Goal: Subscribe to service/newsletter

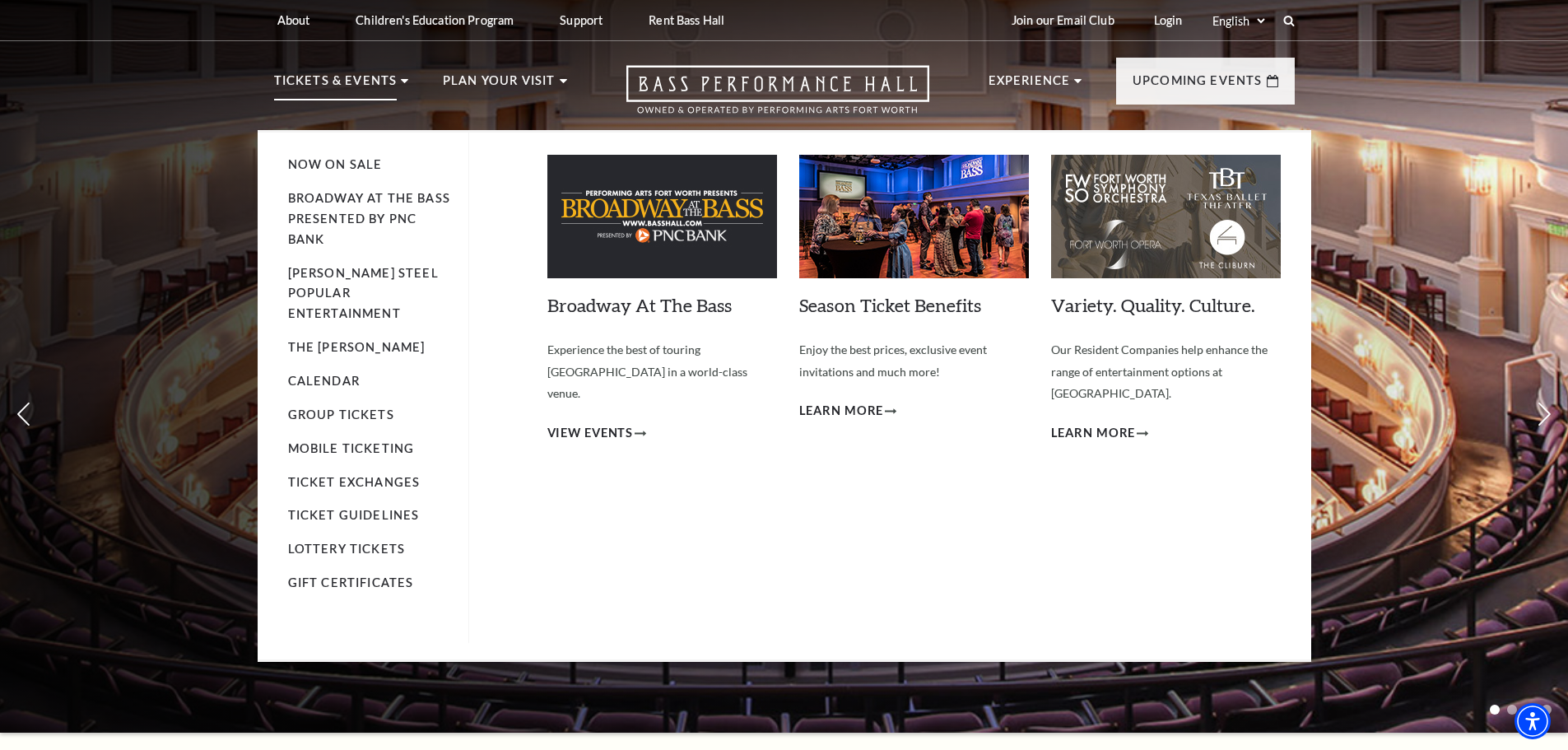
click at [715, 242] on img at bounding box center [662, 217] width 230 height 123
click at [612, 423] on span "View Events" at bounding box center [591, 433] width 86 height 20
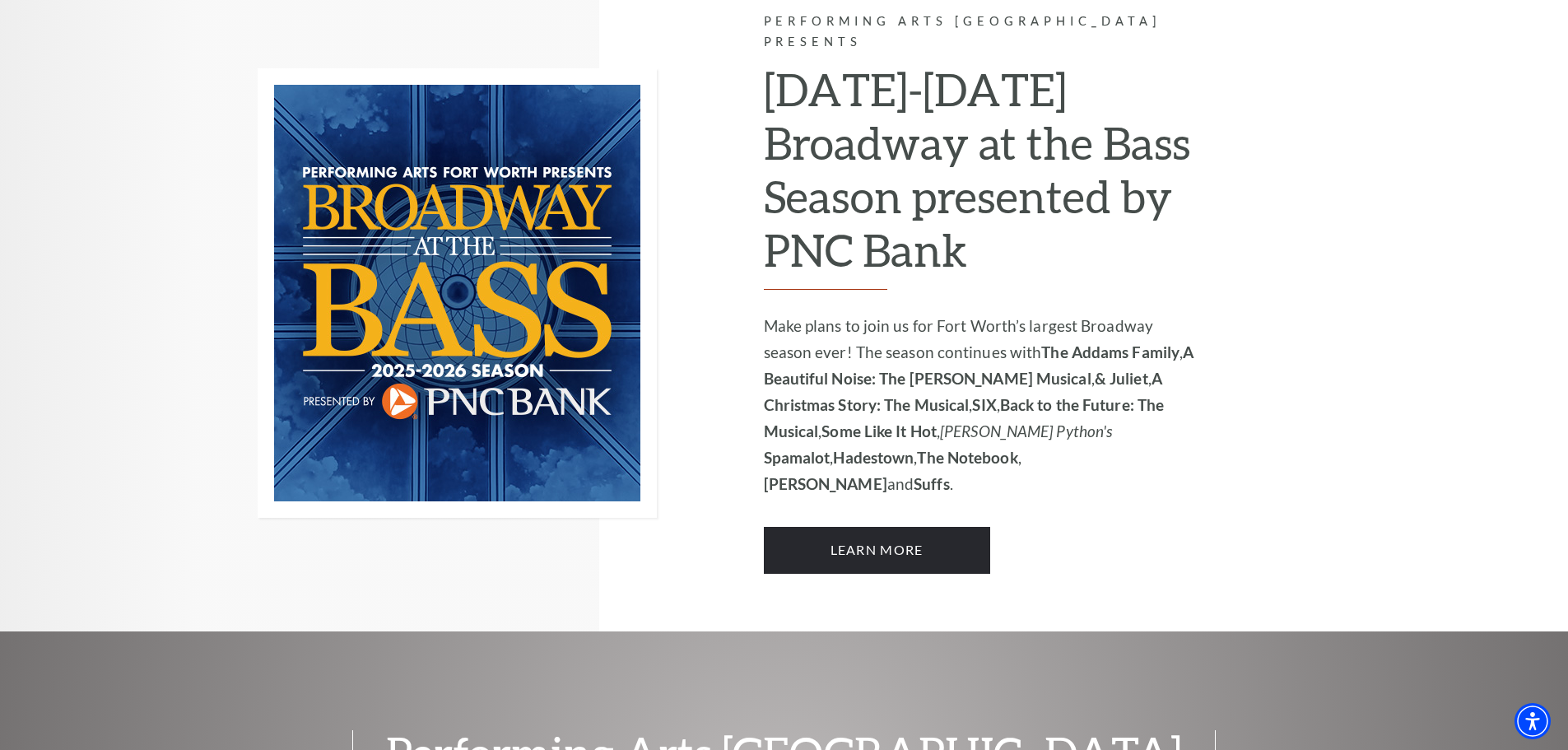
scroll to position [989, 0]
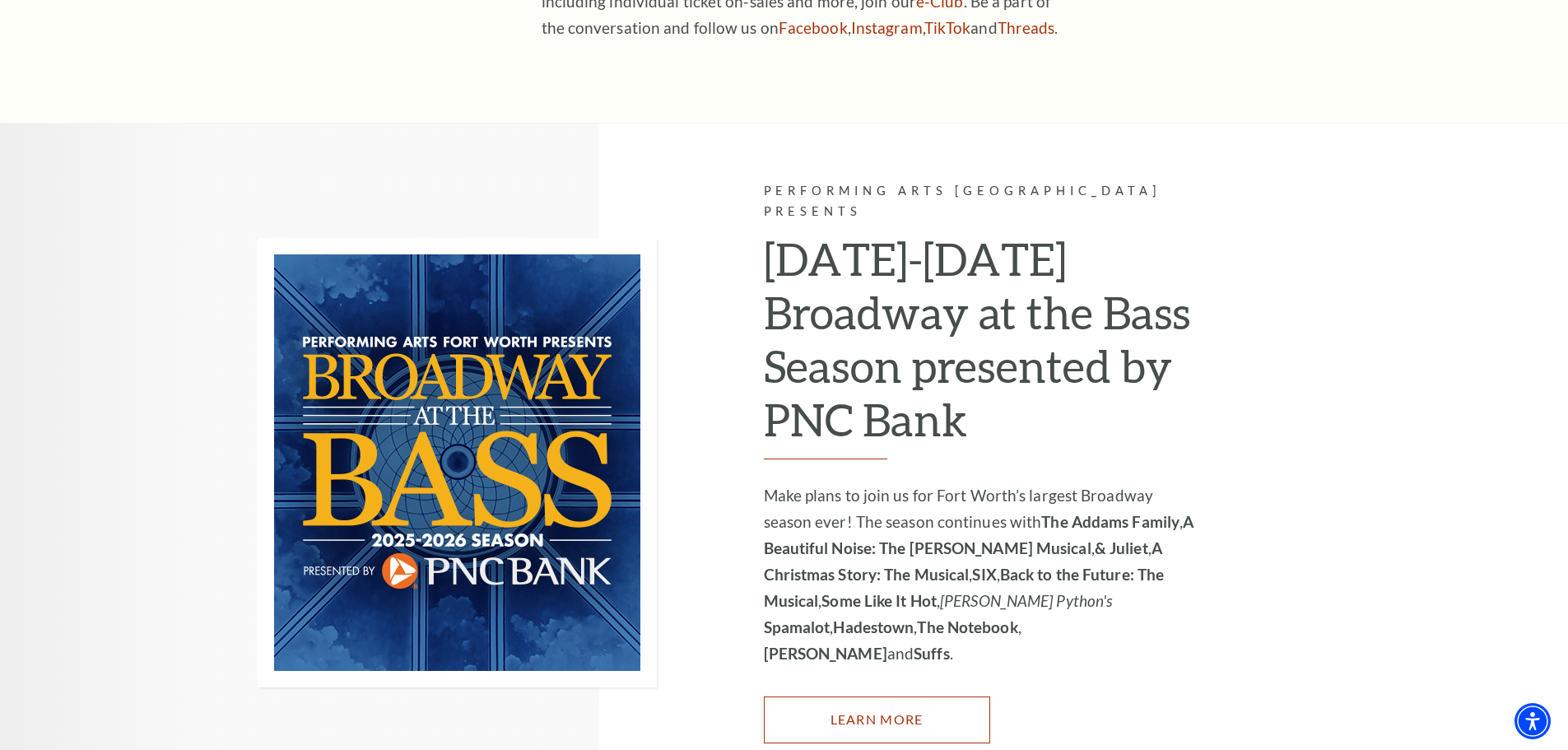
click at [950, 696] on link "Learn More" at bounding box center [877, 719] width 227 height 46
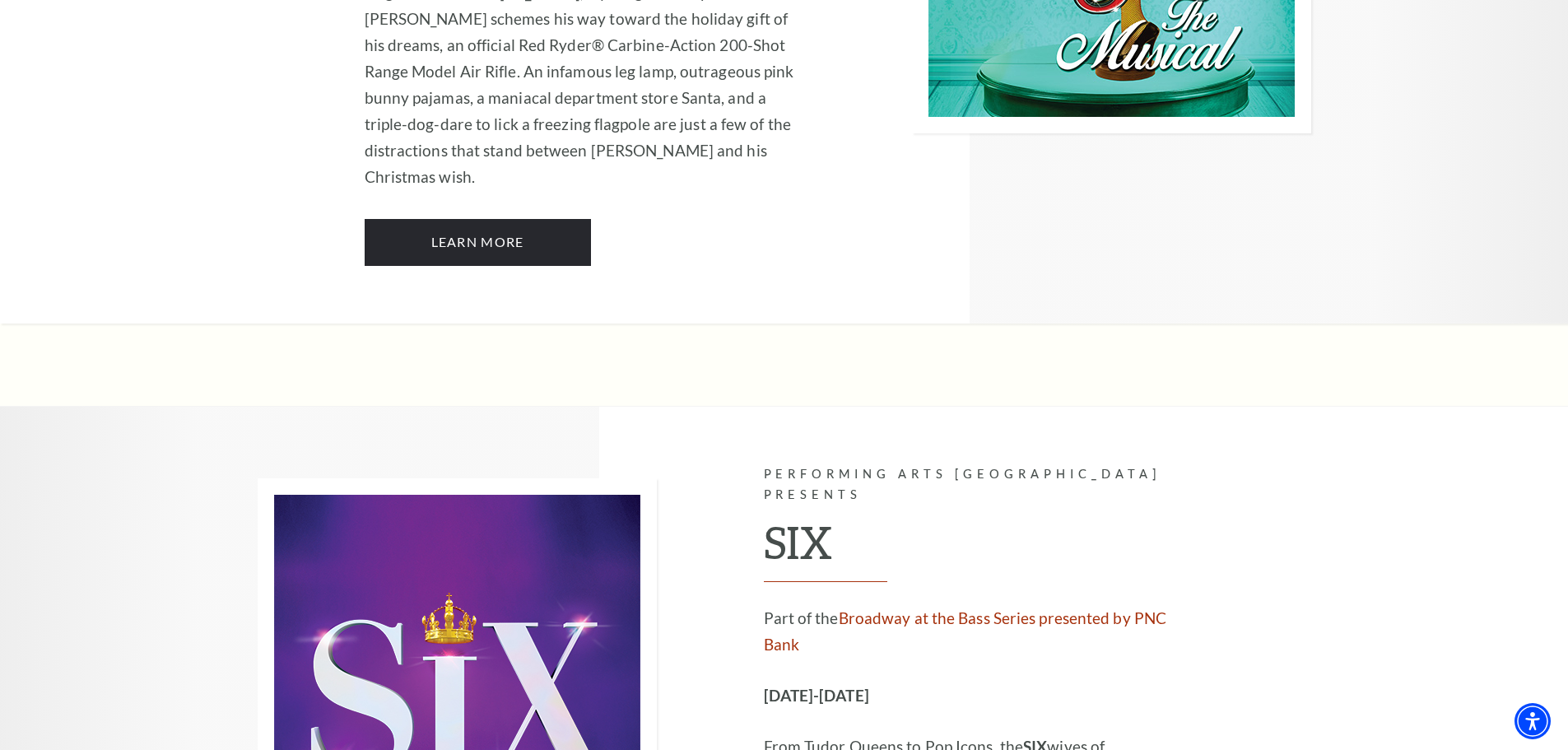
scroll to position [4837, 0]
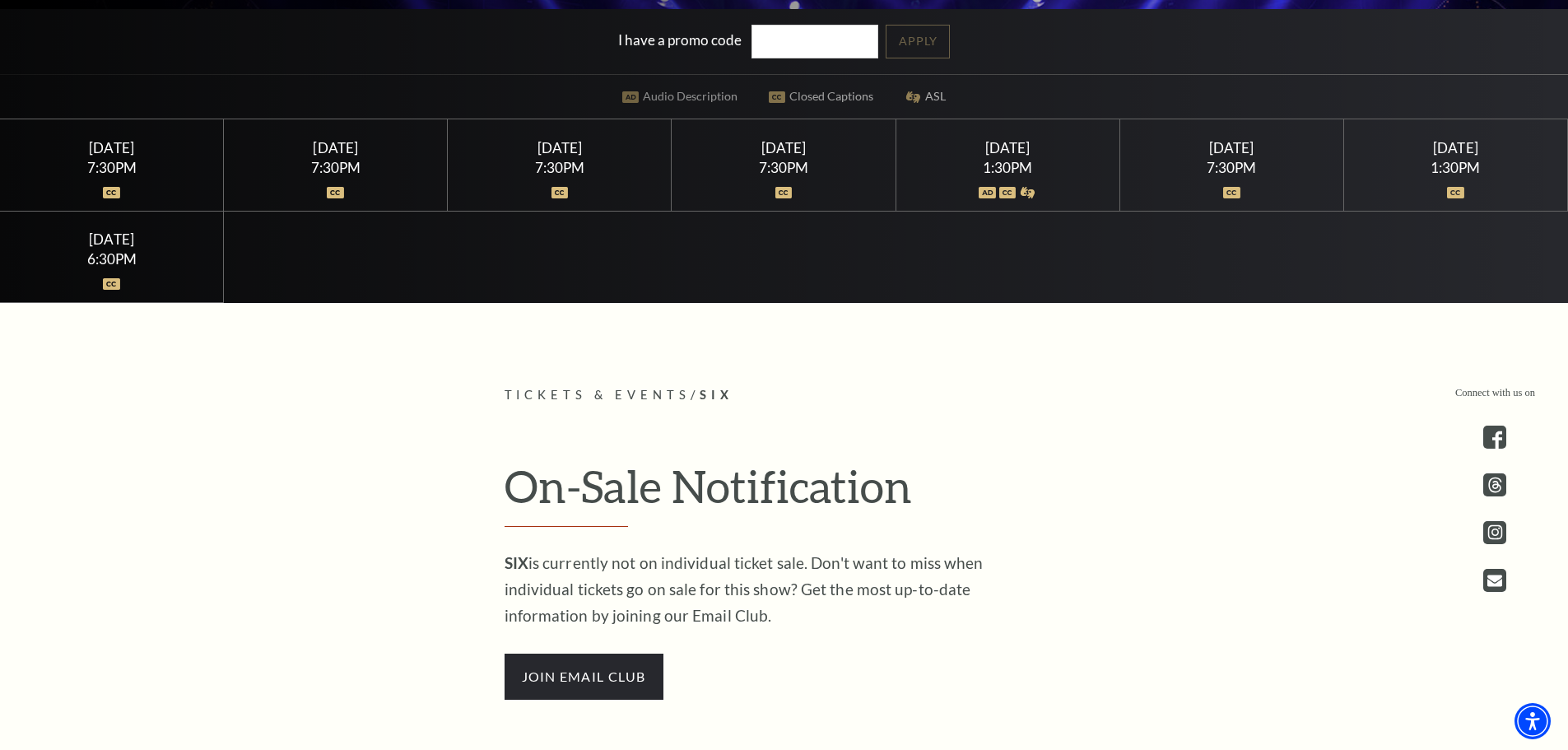
scroll to position [746, 0]
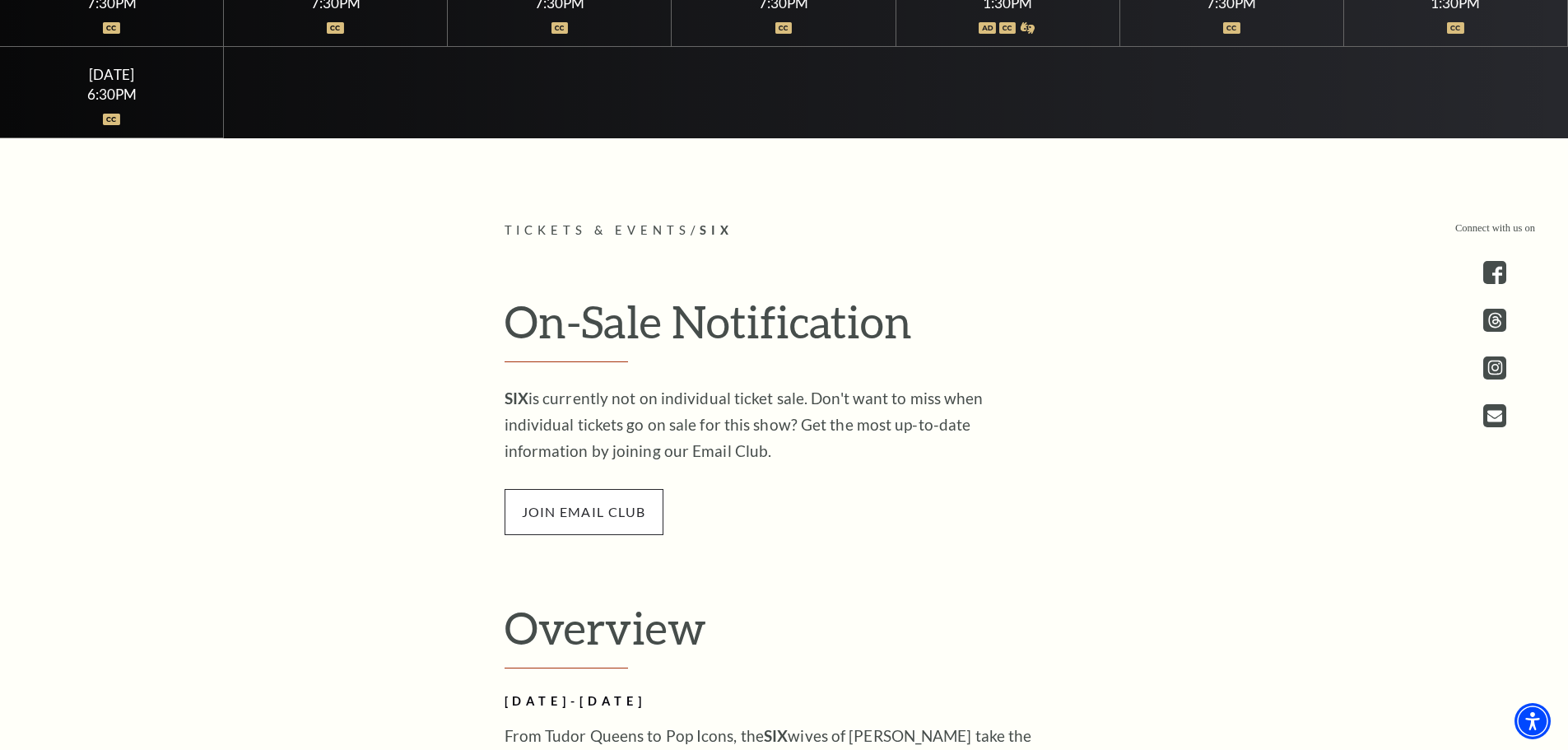
click at [633, 509] on span "join email club" at bounding box center [583, 512] width 159 height 46
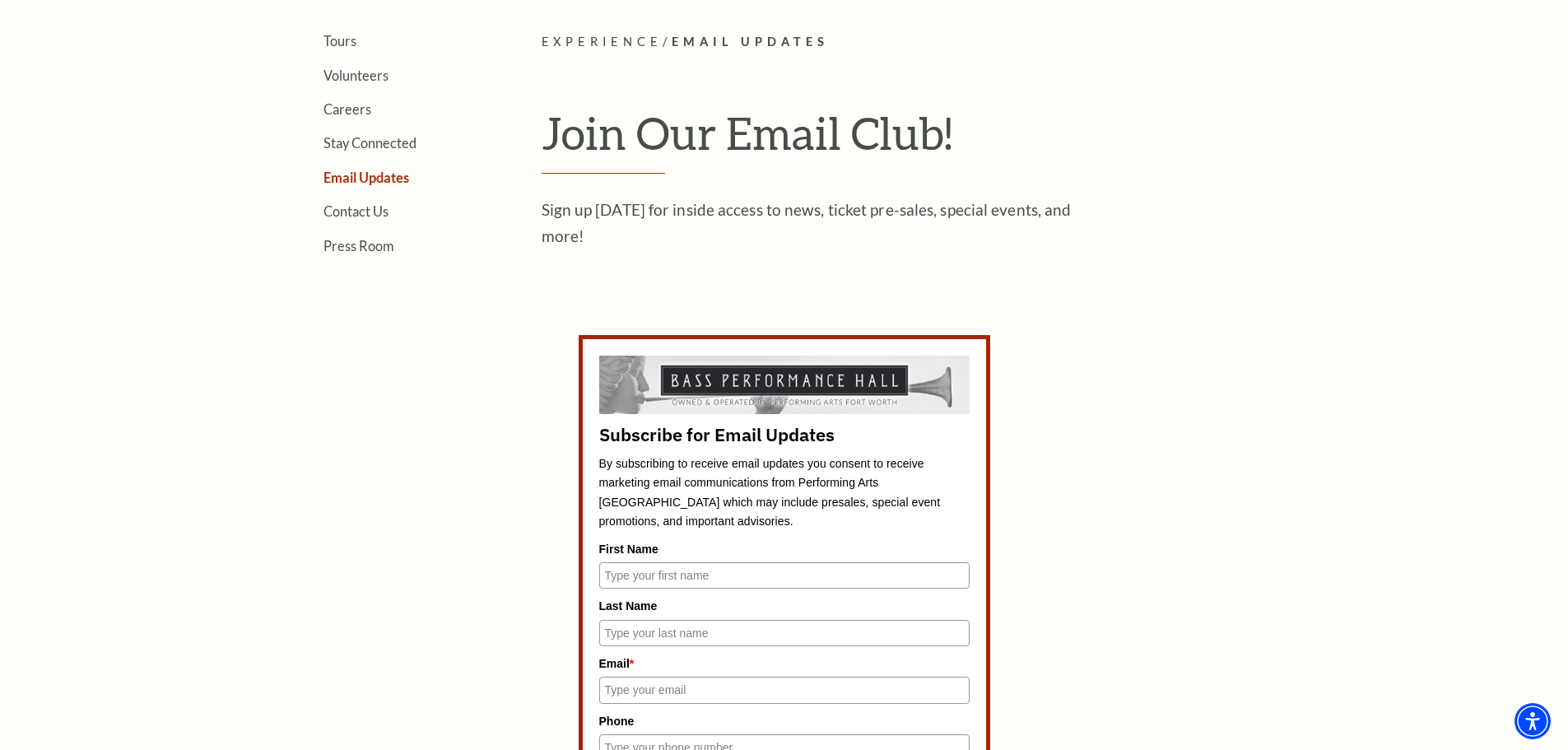
scroll to position [740, 0]
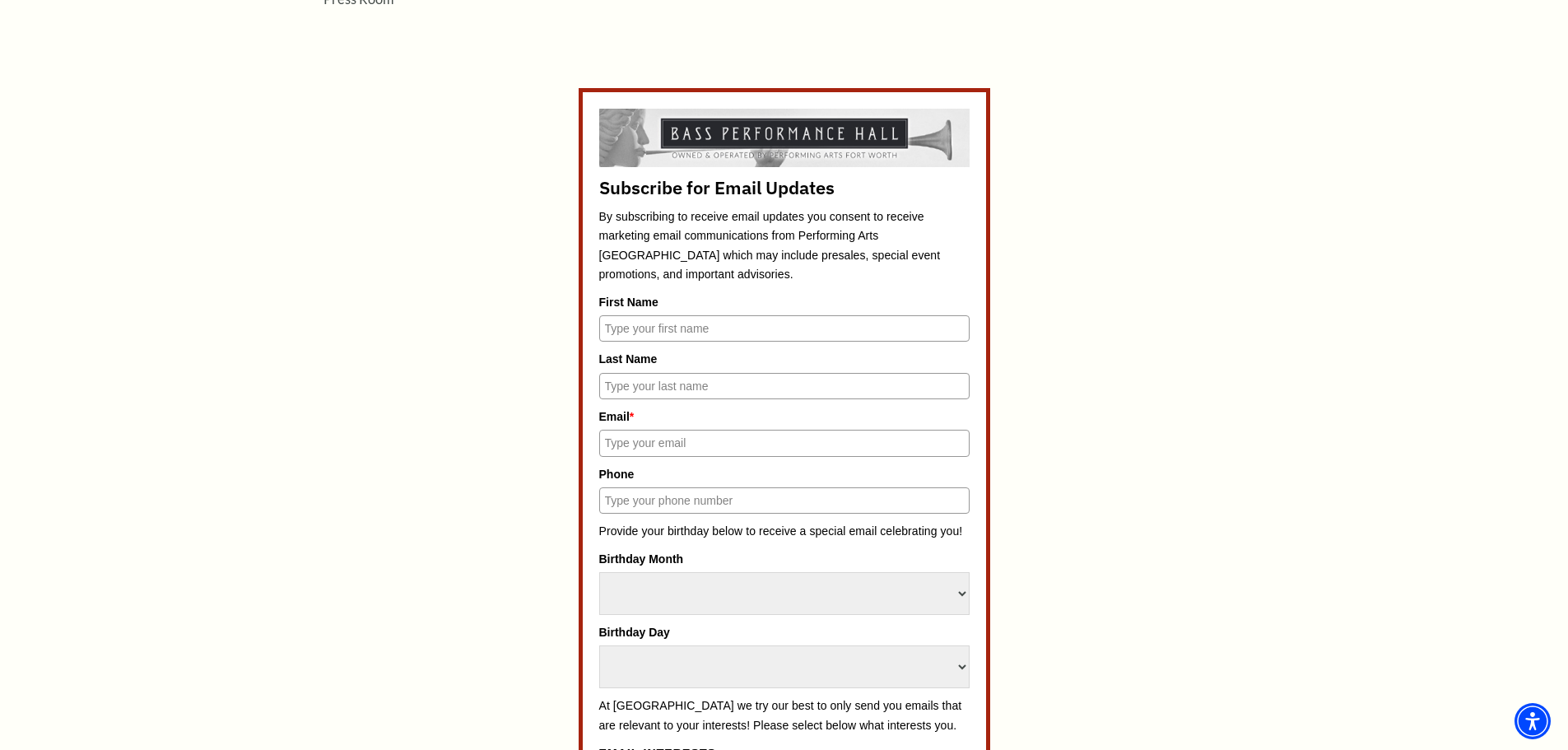
click at [669, 326] on input "First Name" at bounding box center [784, 329] width 370 height 26
type input "CHELSIE"
type input "[PERSON_NAME]"
type input "[EMAIL_ADDRESS][DOMAIN_NAME]"
type input "9032769961"
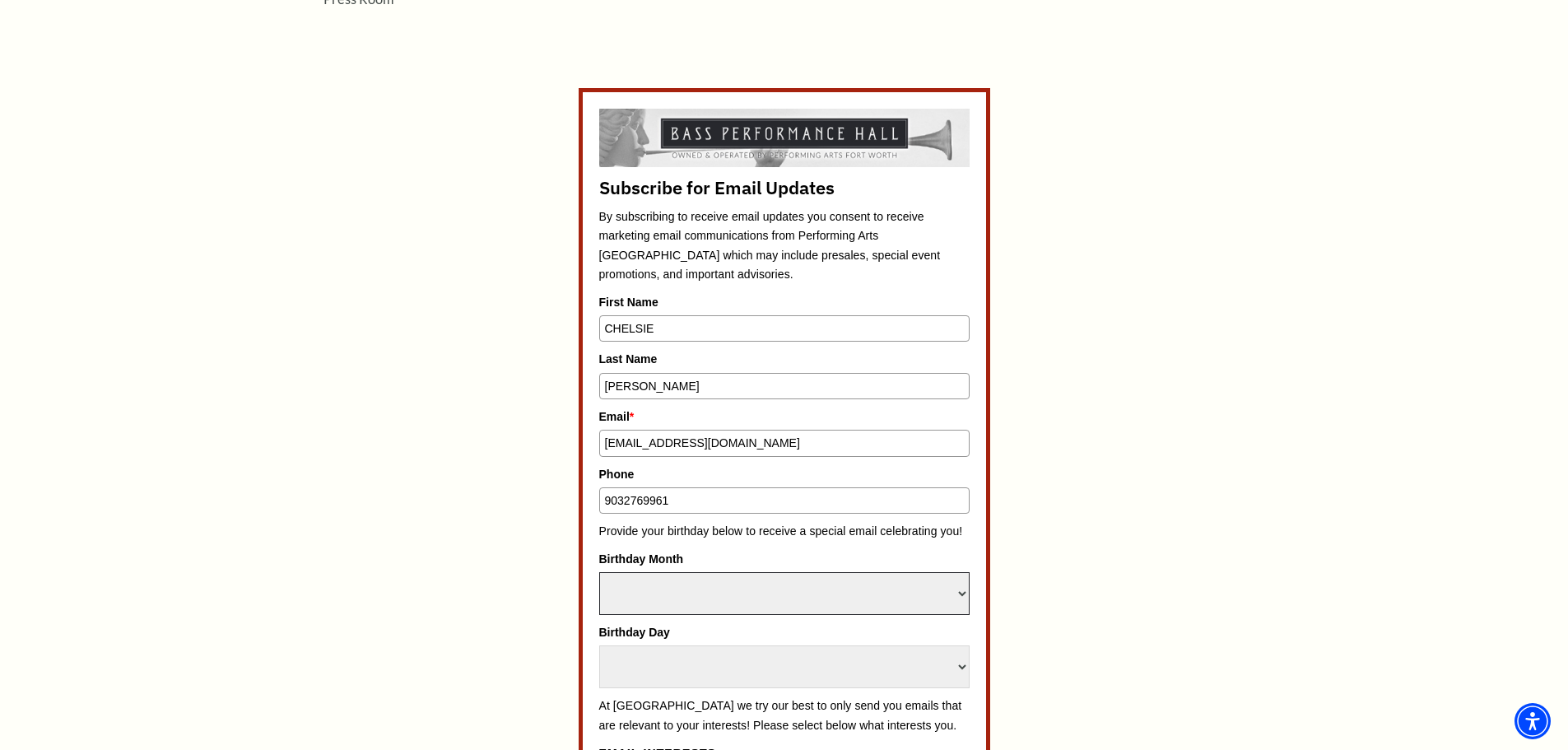
click at [967, 590] on select "Select Month January February March April May June July August September Octobe…" at bounding box center [784, 593] width 370 height 43
select select "June"
click at [599, 572] on select "Select Month January February March April May June July August September Octobe…" at bounding box center [784, 593] width 370 height 43
click at [765, 666] on select "Select Day 1 2 3 4 5 6 7 8 9 10 11 12 13 14 15 16 17 18 19 20 21 22 23 24" at bounding box center [784, 666] width 370 height 43
select select "13"
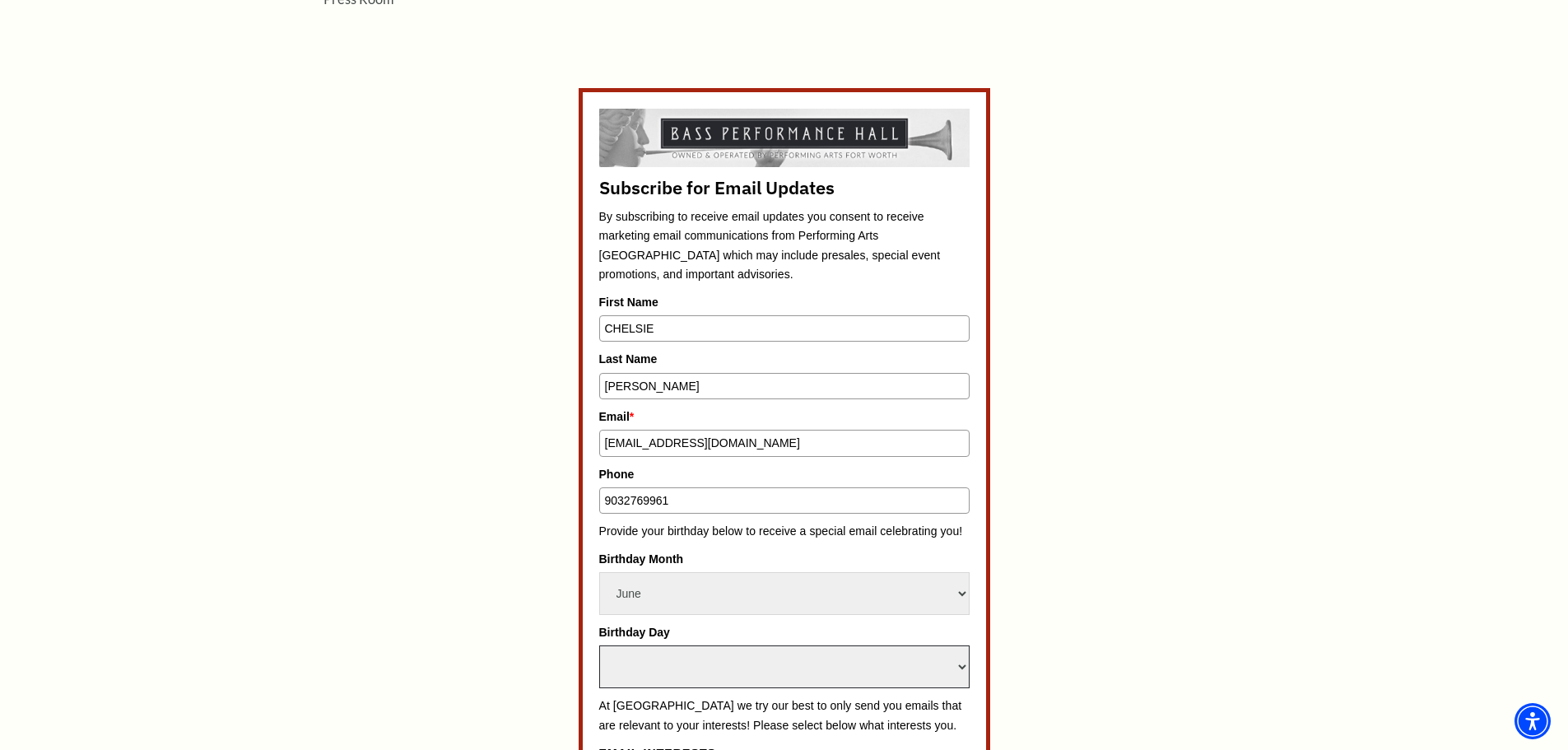
click at [599, 645] on select "Select Day 1 2 3 4 5 6 7 8 9 10 11 12 13 14 15 16 17 18 19 20 21 22 23 24" at bounding box center [784, 666] width 370 height 43
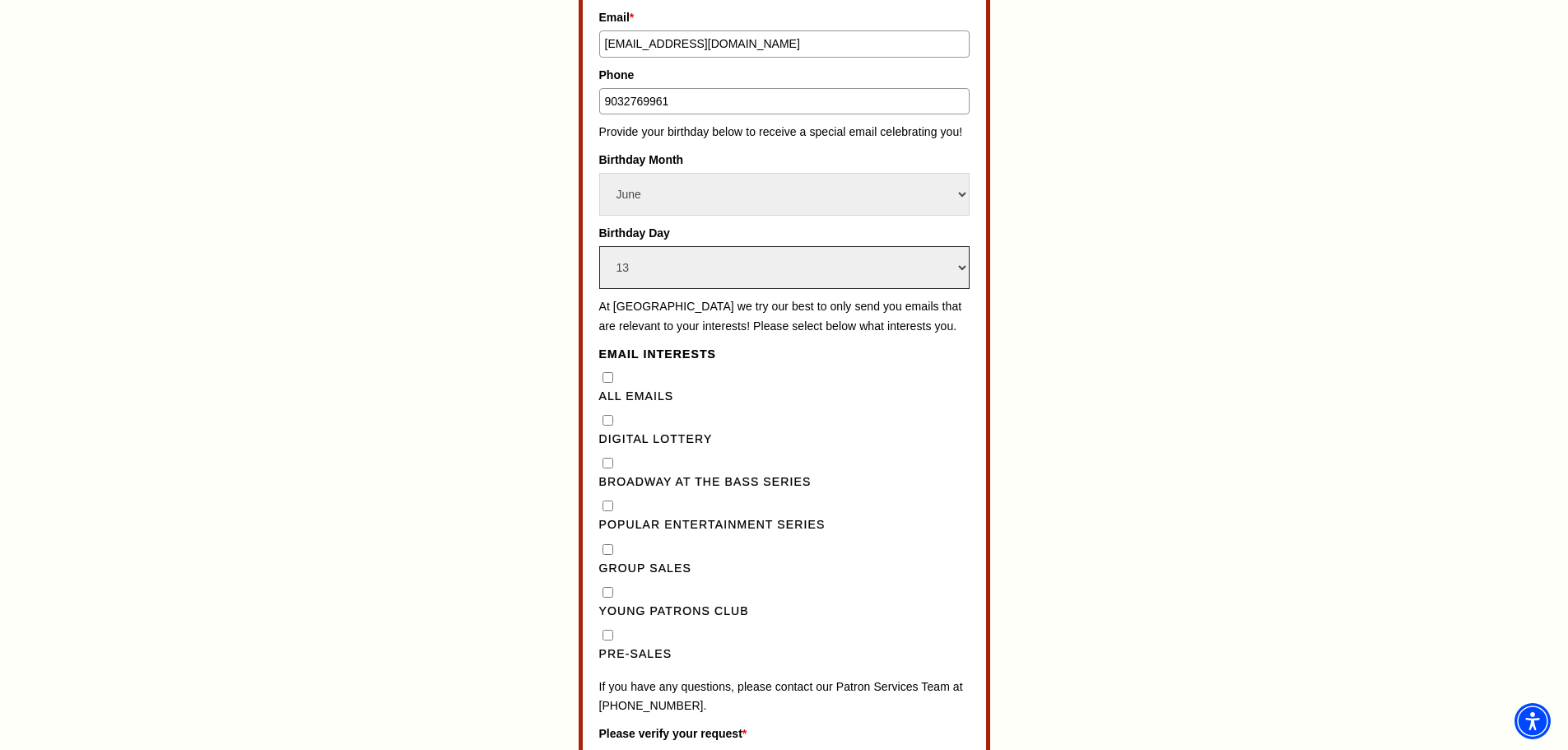
scroll to position [1317, 0]
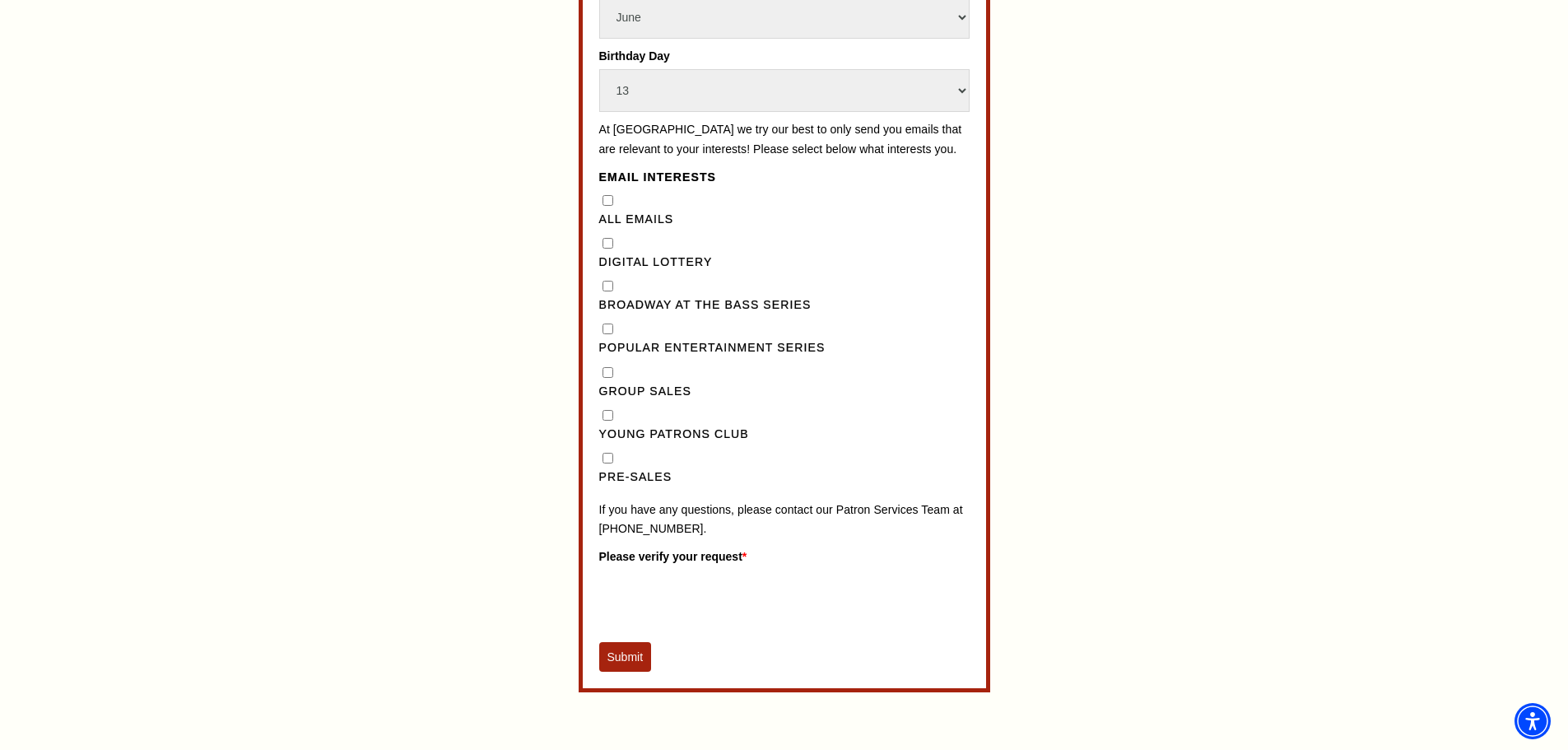
click at [609, 334] on Series"] "Popular Entertainment Series" at bounding box center [608, 329] width 11 height 11
click at [613, 350] on div "Popular Entertainment Series" at bounding box center [784, 338] width 370 height 38
click at [612, 334] on Series"] "Popular Entertainment Series" at bounding box center [608, 329] width 11 height 11
checkbox Series"] "false"
click at [610, 292] on Series"] "Broadway at the Bass Series" at bounding box center [608, 286] width 11 height 11
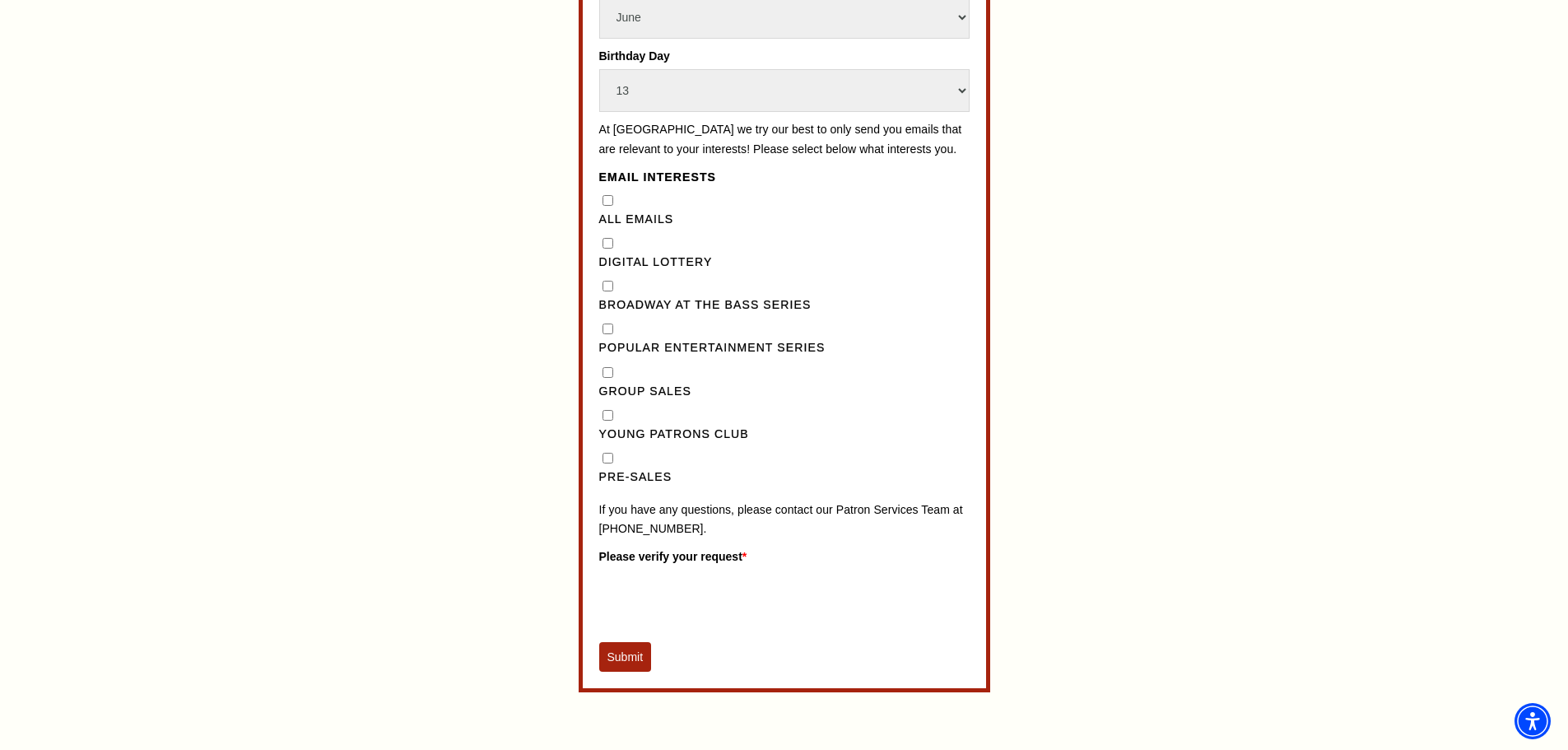
checkbox Series"] "true"
click at [605, 464] on input "Pre-Sales" at bounding box center [608, 458] width 11 height 11
checkbox input "true"
click at [623, 672] on button "Submit" at bounding box center [626, 657] width 53 height 30
